Goal: Find specific page/section: Find specific page/section

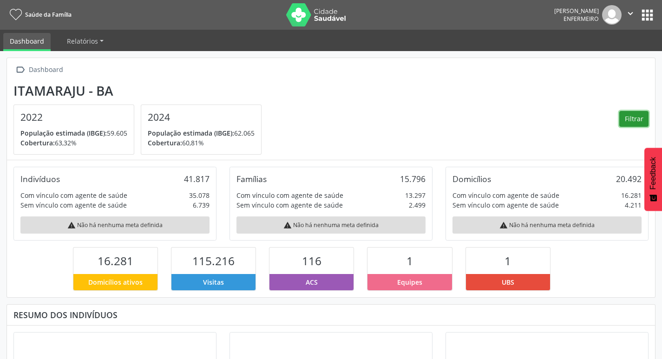
click at [644, 118] on button "Filtrar" at bounding box center [633, 119] width 29 height 16
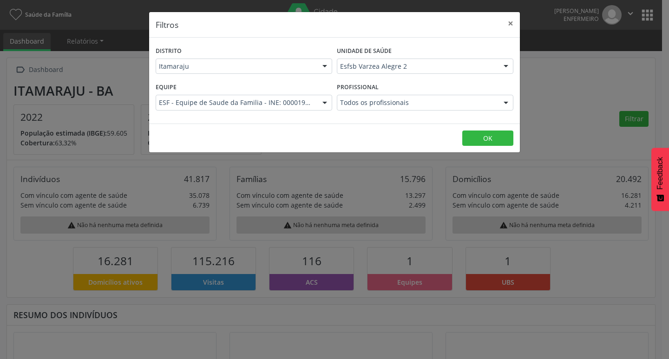
click at [504, 102] on div at bounding box center [506, 103] width 14 height 16
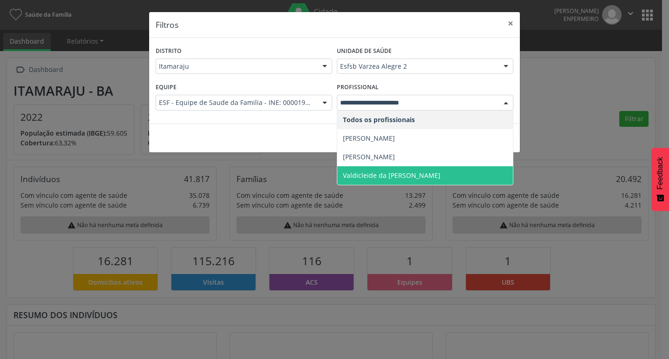
click at [435, 173] on span "Valdicleide da [PERSON_NAME]" at bounding box center [391, 175] width 97 height 9
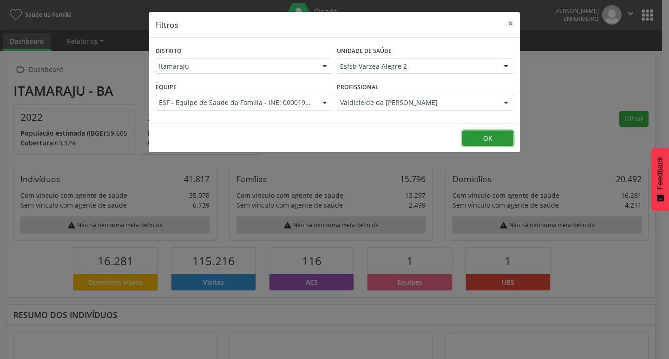
click at [493, 139] on button "OK" at bounding box center [487, 138] width 51 height 16
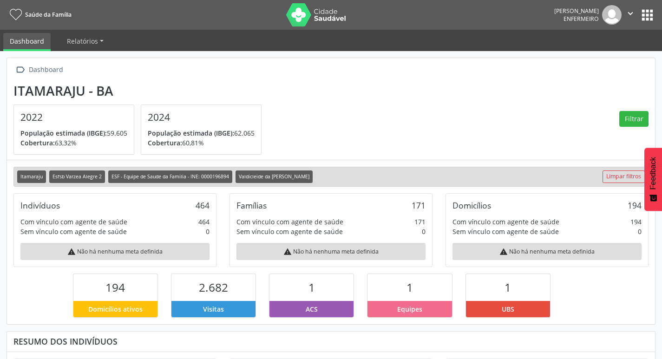
click at [646, 18] on button "apps" at bounding box center [647, 15] width 16 height 16
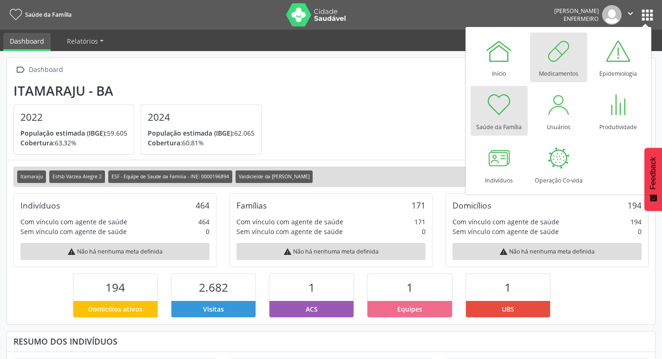
click at [564, 71] on div "Medicamentos" at bounding box center [558, 71] width 39 height 13
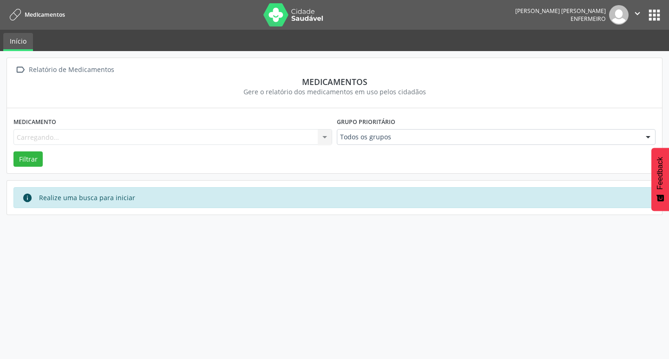
click at [653, 21] on button "apps" at bounding box center [654, 15] width 16 height 16
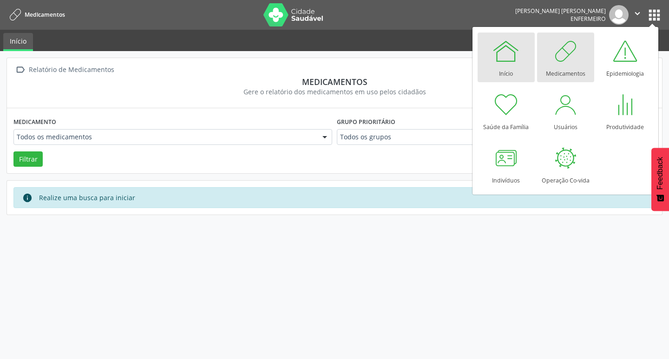
click at [507, 60] on div at bounding box center [506, 51] width 28 height 28
